Goal: Ask a question: Seek information or help from site administrators or community

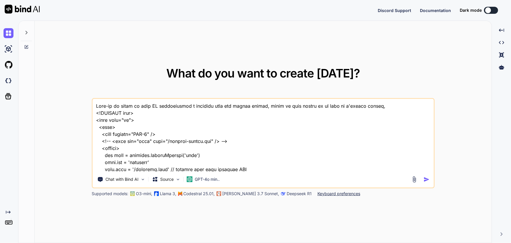
click at [217, 141] on textarea at bounding box center [263, 135] width 341 height 73
type textarea "x"
type textarea "P"
type textarea "x"
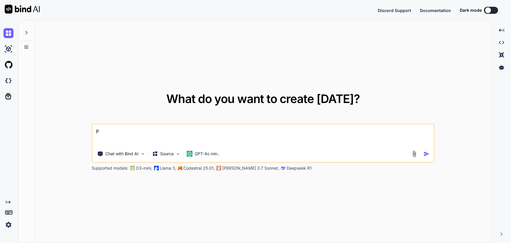
type textarea "Pe"
type textarea "x"
type textarea "Peu"
type textarea "x"
type textarea "Peux"
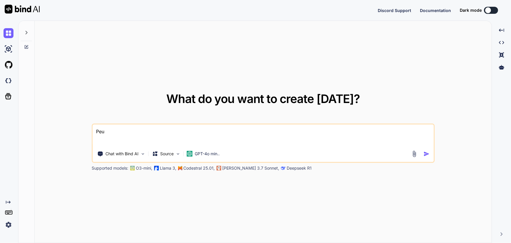
type textarea "x"
type textarea "Peux-"
type textarea "x"
type textarea "Peux-t"
type textarea "x"
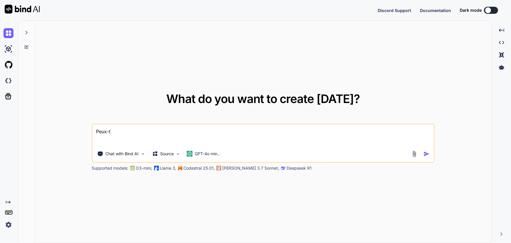
type textarea "Peux-tu"
type textarea "x"
type textarea "Peux-tu"
type textarea "x"
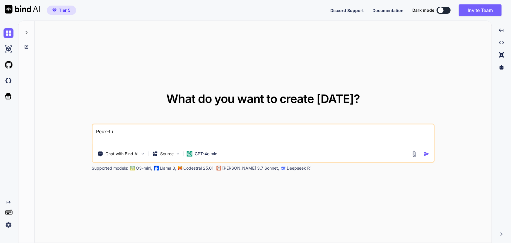
type textarea "Peux-tu"
type textarea "x"
type textarea "Peux-t"
type textarea "x"
type textarea "Peux-"
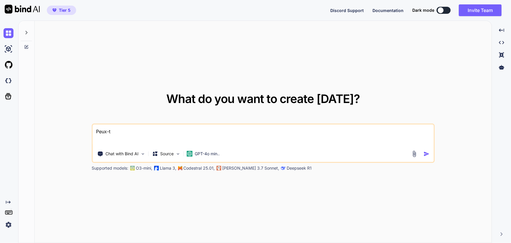
type textarea "x"
type textarea "Peux"
type textarea "x"
type textarea "Peu"
type textarea "x"
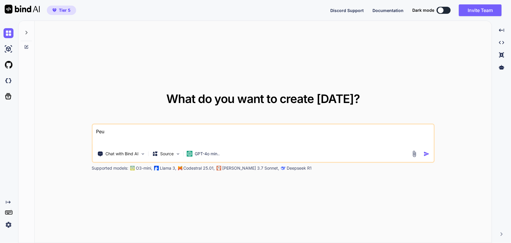
type textarea "Pe"
type textarea "x"
type textarea "P"
type textarea "x"
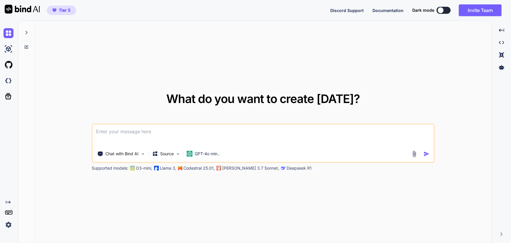
type textarea "J"
type textarea "x"
type textarea "Je"
type textarea "x"
type textarea "Je"
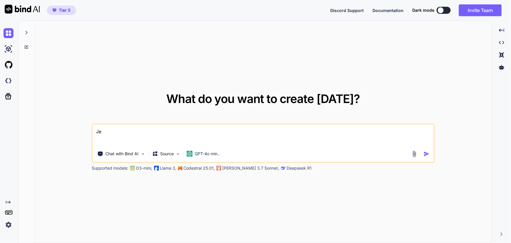
type textarea "x"
type textarea "Je c"
type textarea "x"
type textarea "Je"
type textarea "x"
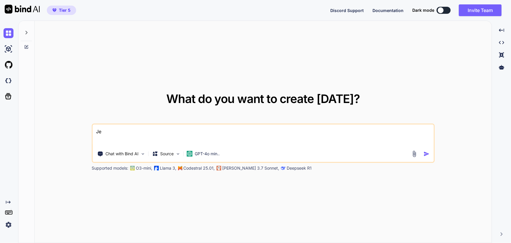
type textarea "Je s"
type textarea "x"
type textarea "Je su"
type textarea "x"
type textarea "Je sui"
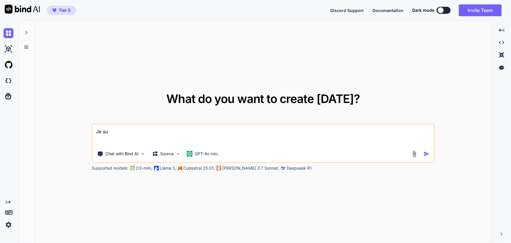
type textarea "x"
type textarea "Je suis"
type textarea "x"
type textarea "Je suis"
type textarea "x"
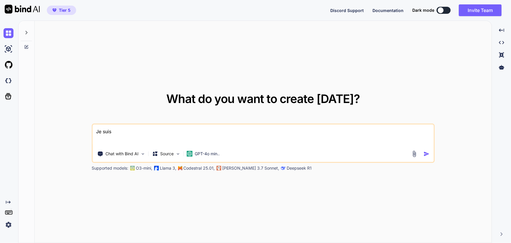
type textarea "Je suis c"
type textarea "x"
type textarea "Je suis co"
type textarea "x"
type textarea "Je suis con"
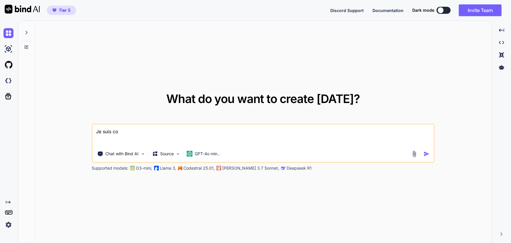
type textarea "x"
type textarea "Je suis cons"
type textarea "x"
type textarea "Je suis consu"
type textarea "x"
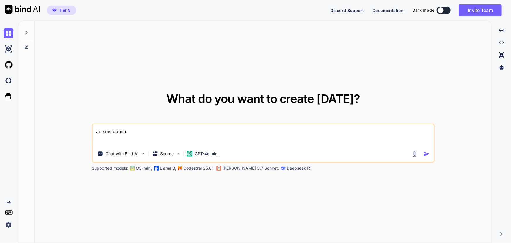
type textarea "Je suis consul"
type textarea "x"
type textarea "Je suis consult"
type textarea "x"
type textarea "Je suis consulta"
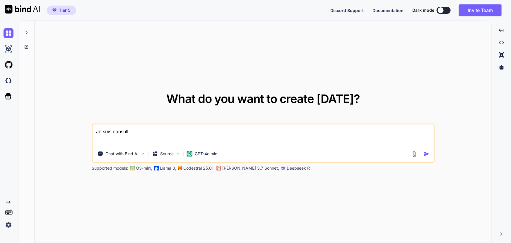
type textarea "x"
type textarea "Je suis consultan"
type textarea "x"
type textarea "Je suis consultant"
type textarea "x"
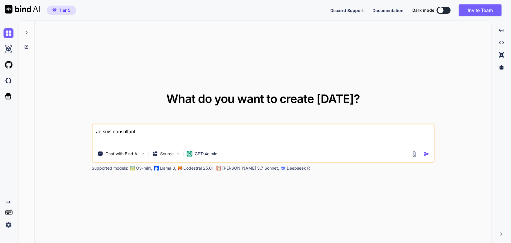
type textarea "Je suis consultant"
type textarea "x"
type textarea "Je suis consultant m"
type textarea "x"
type textarea "Je suis consultant ma"
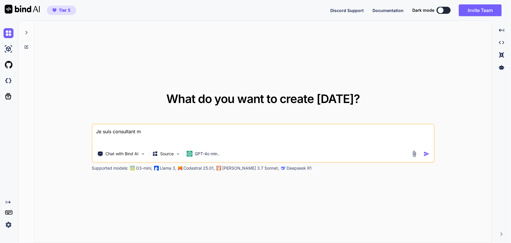
type textarea "x"
type textarea "Je suis consultant mar"
type textarea "x"
type textarea "Je suis consultant mark"
type textarea "x"
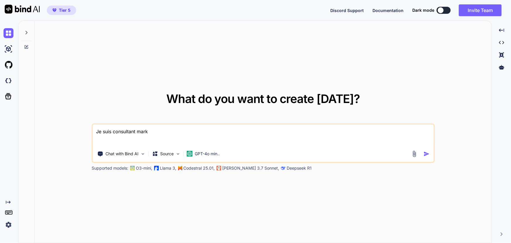
type textarea "Je suis consultant marke"
type textarea "x"
type textarea "Je suis consultant market"
type textarea "x"
type textarea "Je suis consultant marketi"
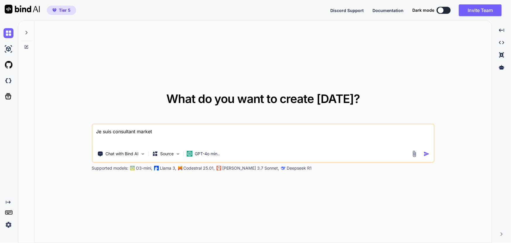
type textarea "x"
type textarea "Je suis consultant marketin"
type textarea "x"
type textarea "Je suis consultant marketing"
type textarea "x"
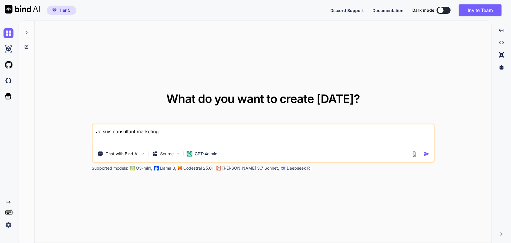
type textarea "Je suis consultant marketing"
type textarea "x"
type textarea "Je suis consultant marketing n"
type textarea "x"
type textarea "Je suis consultant marketing no"
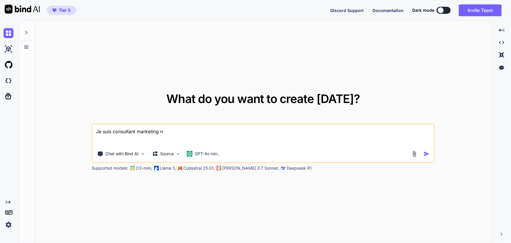
type textarea "x"
type textarea "Je suis consultant marketing no"
type textarea "x"
type textarea "Je suis consultant marketing no c"
type textarea "x"
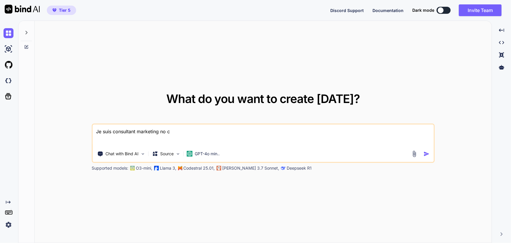
type textarea "Je suis consultant marketing no co"
type textarea "x"
type textarea "Je suis consultant marketing no cod"
type textarea "x"
type textarea "Je suis consultant marketing no code"
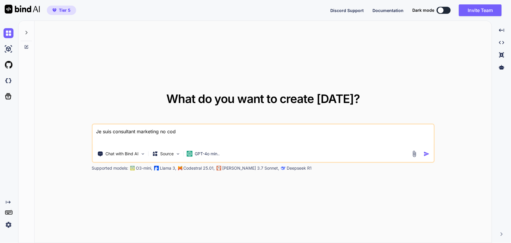
type textarea "x"
type textarea "Je suis consultant marketing no code"
type textarea "x"
type textarea "Je suis consultant marketing no code"
type textarea "x"
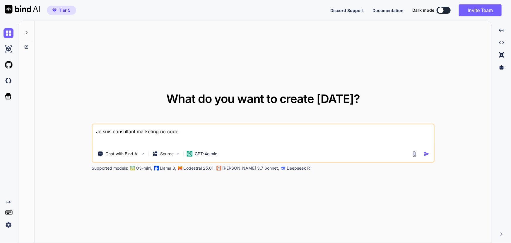
type textarea "Je suis consultant marketing no code,"
type textarea "x"
type textarea "Je suis consultant marketing no code,"
type textarea "x"
drag, startPoint x: 182, startPoint y: 132, endPoint x: 138, endPoint y: 132, distance: 43.3
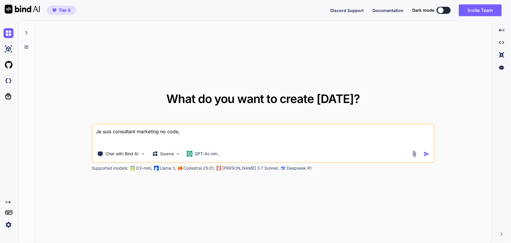
click at [138, 132] on textarea "Je suis consultant marketing no code," at bounding box center [263, 135] width 341 height 22
type textarea "Je suis consultant r"
type textarea "x"
type textarea "Je suis consultant ro"
type textarea "x"
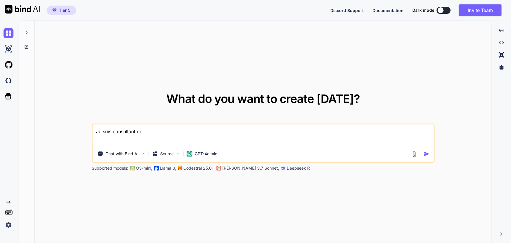
type textarea "Je suis consultant rod"
type textarea "x"
type textarea "Je suis consultant rodu"
type textarea "x"
type textarea "Je suis consultant roduc"
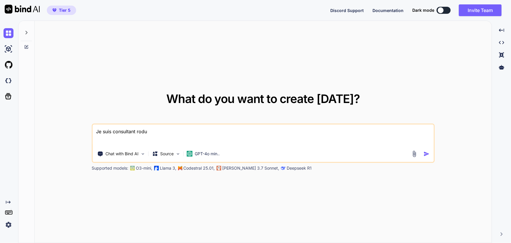
type textarea "x"
type textarea "Je suis consultant rodu"
type textarea "x"
type textarea "Je suis consultant rod"
type textarea "x"
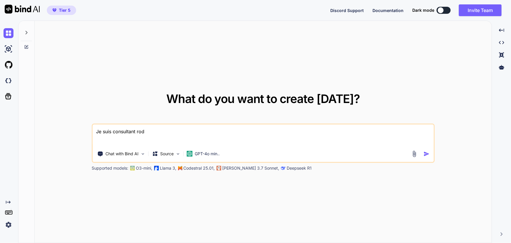
type textarea "Je suis consultant ro"
type textarea "x"
type textarea "Je suis consultant r"
type textarea "x"
type textarea "Je suis consultant"
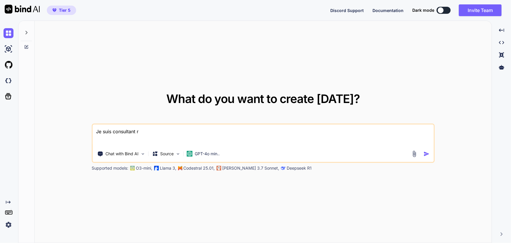
type textarea "x"
type textarea "Je suis consultant p"
type textarea "x"
type textarea "Je suis consultant pr"
type textarea "x"
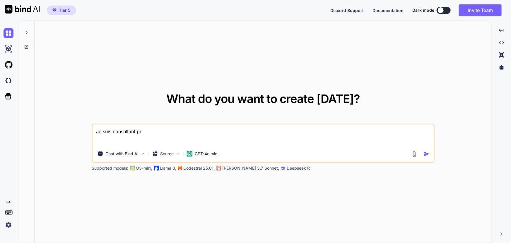
type textarea "Je suis consultant pro"
type textarea "x"
type textarea "Je suis consultant prod"
type textarea "x"
type textarea "Je suis consultant produ"
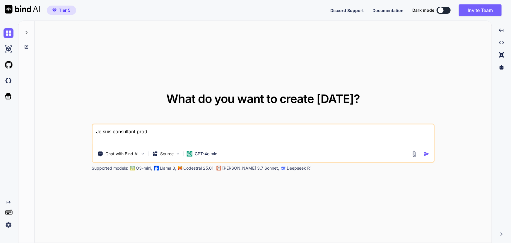
type textarea "x"
type textarea "Je suis consultant produc"
type textarea "x"
type textarea "Je suis consultant product"
type textarea "x"
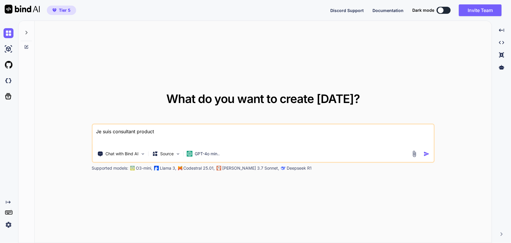
type textarea "Je suis consultant product"
type textarea "x"
type textarea "Je suis consultant product b"
type textarea "x"
type textarea "Je suis consultant product bu"
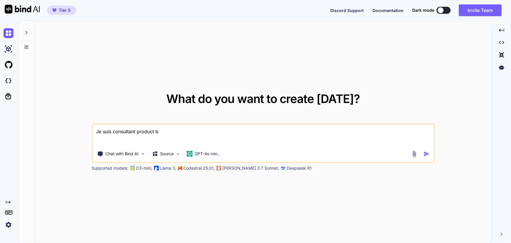
type textarea "x"
type textarea "Je suis consultant product bui"
type textarea "x"
type textarea "Je suis consultant product buil"
type textarea "x"
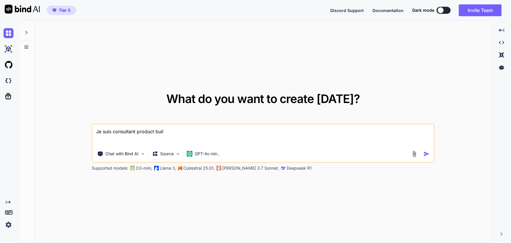
type textarea "Je suis consultant product build"
type textarea "x"
type textarea "Je suis consultant product builde"
type textarea "x"
type textarea "Je suis consultant product builder"
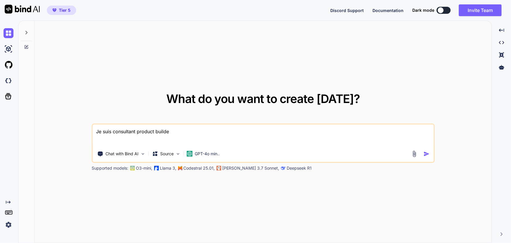
type textarea "x"
type textarea "Je suis consultant product builder"
type textarea "x"
type textarea "Je suis consultant product builder n"
type textarea "x"
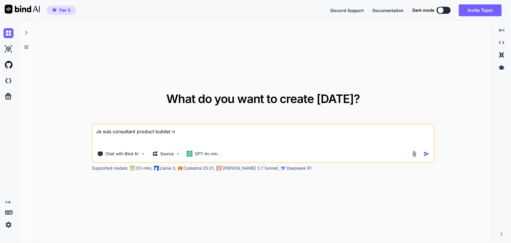
type textarea "Je suis consultant product builder no"
type textarea "x"
type textarea "Je suis consultant product builder no"
type textarea "x"
type textarea "Je suis consultant product builder no c"
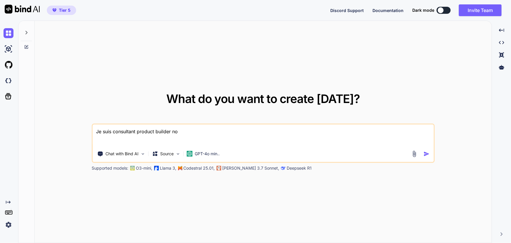
type textarea "x"
type textarea "Je suis consultant product builder no co"
type textarea "x"
type textarea "Je suis consultant product builder no cod"
type textarea "x"
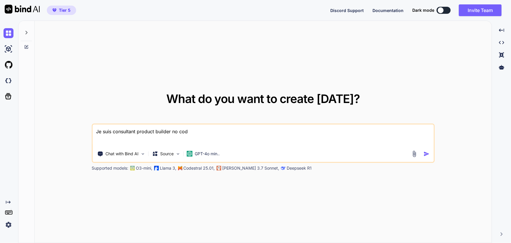
type textarea "Je suis consultant product builder no code"
type textarea "x"
type textarea "Je suis consultant product builder no code,"
type textarea "x"
type textarea "Je suis consultant product builder no code,"
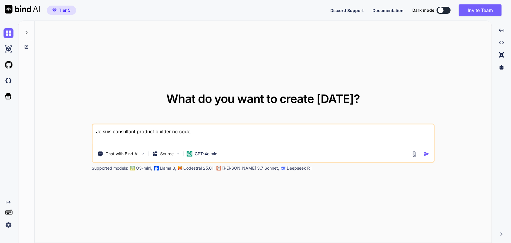
type textarea "x"
type textarea "Je suis consultant product builder no code, j"
type textarea "x"
type textarea "Je suis consultant product builder no code,"
type textarea "x"
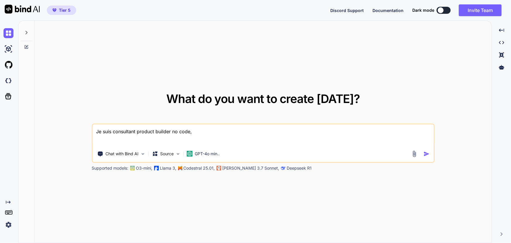
type textarea "Je suis consultant product builder no code, p"
type textarea "x"
type textarea "Je suis consultant product builder no code, pe"
type textarea "x"
type textarea "Je suis consultant product builder no code, peu"
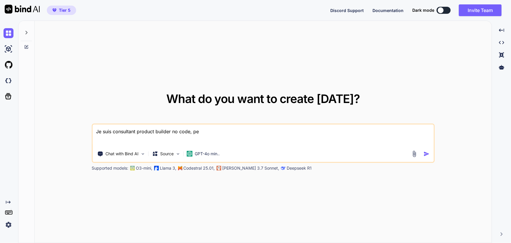
type textarea "x"
type textarea "Je suis consultant product builder no code, peux"
type textarea "x"
type textarea "Je suis consultant product builder no code, peux("
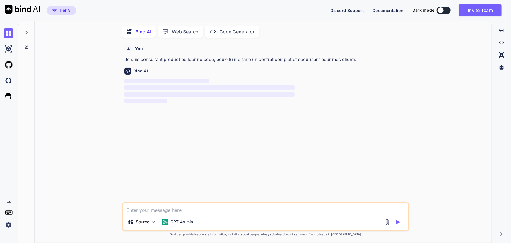
scroll to position [2, 0]
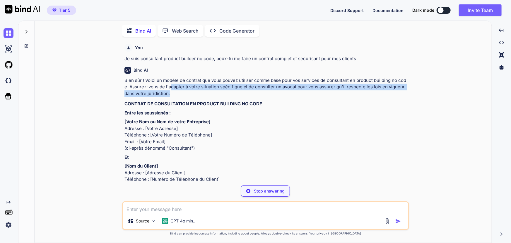
drag, startPoint x: 170, startPoint y: 88, endPoint x: 307, endPoint y: 91, distance: 136.5
click at [307, 91] on p "Bien sûr ! Voici un modèle de contrat que vous pouvez utiliser comme base pour …" at bounding box center [266, 87] width 284 height 20
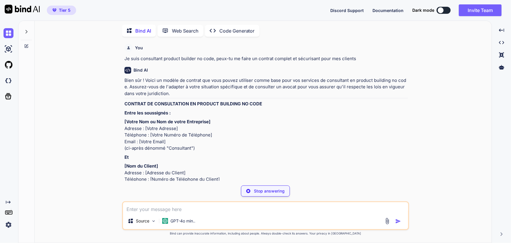
drag, startPoint x: 175, startPoint y: 94, endPoint x: 193, endPoint y: 97, distance: 18.3
click at [193, 97] on p "Bien sûr ! Voici un modèle de contrat que vous pouvez utiliser comme base pour …" at bounding box center [266, 87] width 284 height 20
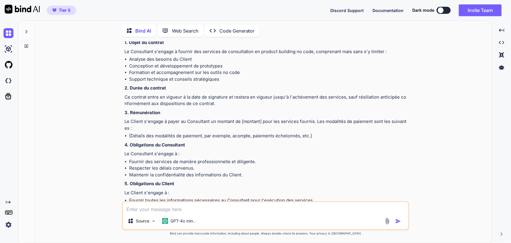
scroll to position [113, 0]
